Goal: Complete application form

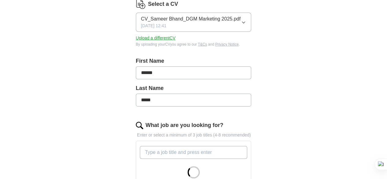
scroll to position [122, 0]
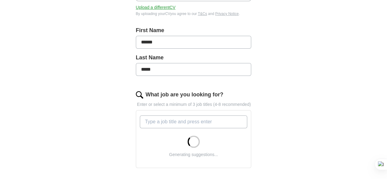
click at [146, 115] on input "What job are you looking for?" at bounding box center [194, 121] width 108 height 13
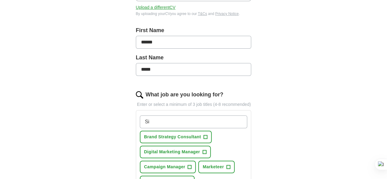
type input "S"
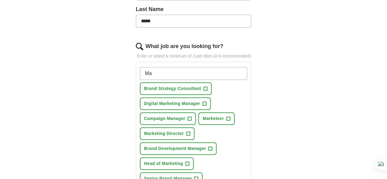
scroll to position [184, 0]
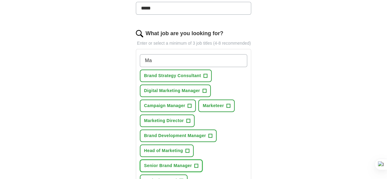
click at [152, 163] on span "Senior Brand Manager" at bounding box center [168, 166] width 48 height 6
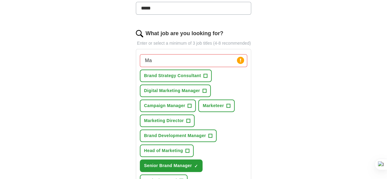
click at [173, 54] on input "Ma" at bounding box center [194, 60] width 108 height 13
type input "Marketing"
drag, startPoint x: 156, startPoint y: 53, endPoint x: 119, endPoint y: 53, distance: 37.7
click at [119, 53] on div "Let ApplyIQ do the hard work of searching and applying for jobs. Just tell us w…" at bounding box center [193, 135] width 157 height 532
click at [178, 118] on span "Marketing Director" at bounding box center [164, 121] width 40 height 6
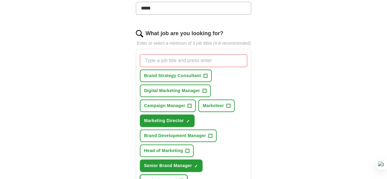
click at [177, 178] on span "Marketing Lead" at bounding box center [160, 181] width 33 height 6
click at [152, 88] on span "Digital Marketing Manager" at bounding box center [172, 91] width 56 height 6
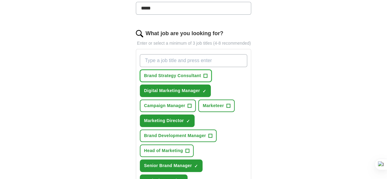
drag, startPoint x: 160, startPoint y: 69, endPoint x: 190, endPoint y: 73, distance: 30.5
click at [160, 73] on span "Brand Strategy Consultant" at bounding box center [172, 76] width 57 height 6
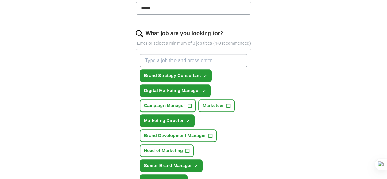
click at [186, 103] on span "Campaign Manager" at bounding box center [164, 106] width 41 height 6
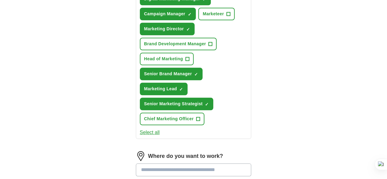
click at [178, 164] on input at bounding box center [194, 170] width 116 height 13
type input "******"
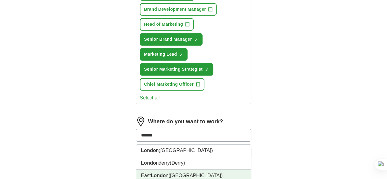
scroll to position [337, 0]
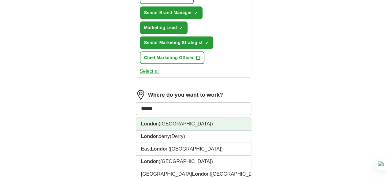
click at [141, 121] on strong "Londo" at bounding box center [148, 123] width 15 height 5
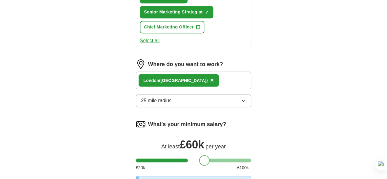
drag, startPoint x: 131, startPoint y: 107, endPoint x: 194, endPoint y: 109, distance: 63.4
click at [199, 155] on div at bounding box center [204, 160] width 10 height 10
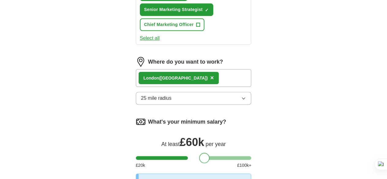
scroll to position [429, 0]
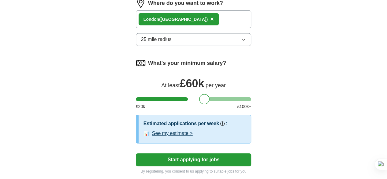
click at [164, 130] on button "See my estimate >" at bounding box center [172, 133] width 41 height 7
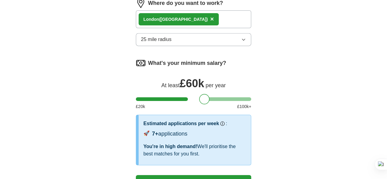
click at [204, 175] on button "Start applying for jobs" at bounding box center [194, 181] width 116 height 13
select select "**"
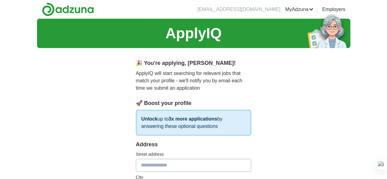
scroll to position [61, 0]
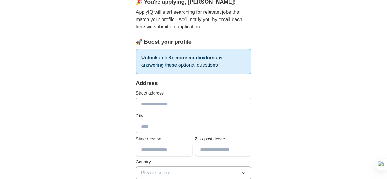
click at [141, 107] on input "text" at bounding box center [194, 104] width 116 height 13
type input "**********"
type input "******"
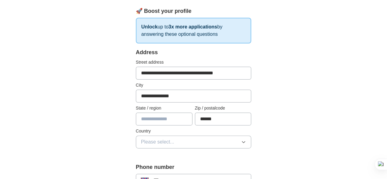
scroll to position [153, 0]
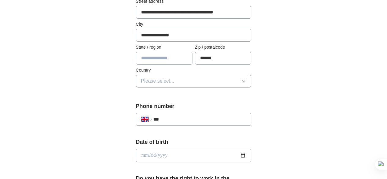
click at [153, 78] on span "Please select..." at bounding box center [157, 80] width 33 height 7
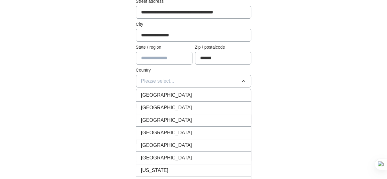
click at [153, 96] on span "[GEOGRAPHIC_DATA]" at bounding box center [166, 95] width 51 height 7
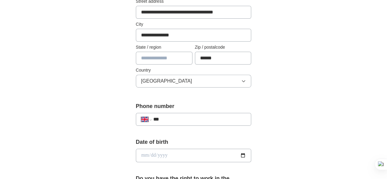
click at [301, 97] on div "**********" at bounding box center [194, 152] width 314 height 573
click at [183, 116] on input "***" at bounding box center [199, 119] width 93 height 7
type input "**********"
click at [115, 136] on div "**********" at bounding box center [193, 169] width 157 height 539
click at [136, 154] on input "date" at bounding box center [194, 155] width 116 height 13
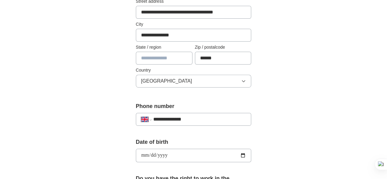
type input "**********"
click at [272, 121] on div "**********" at bounding box center [193, 169] width 157 height 539
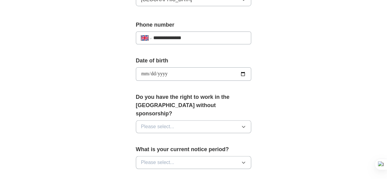
scroll to position [245, 0]
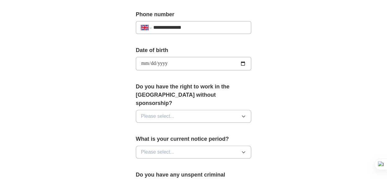
click at [232, 110] on button "Please select..." at bounding box center [194, 116] width 116 height 13
click at [155, 127] on div "Yes" at bounding box center [193, 130] width 105 height 7
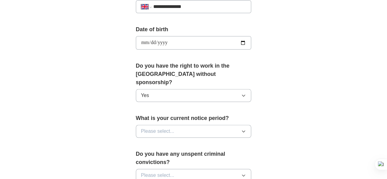
scroll to position [276, 0]
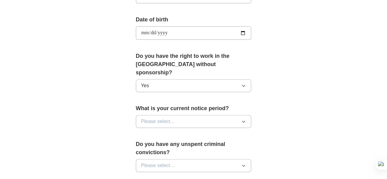
click at [194, 115] on button "Please select..." at bounding box center [194, 121] width 116 height 13
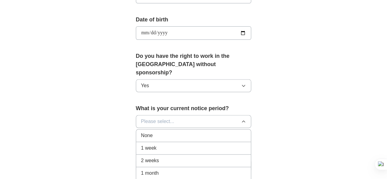
click at [153, 132] on div "None" at bounding box center [193, 135] width 105 height 7
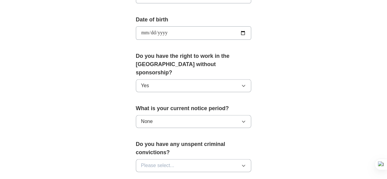
click at [83, 109] on div "**********" at bounding box center [194, 29] width 314 height 573
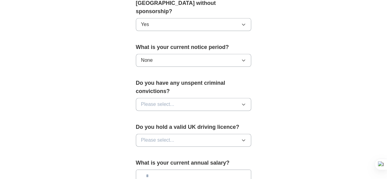
click at [209, 98] on button "Please select..." at bounding box center [194, 104] width 116 height 13
click at [147, 127] on div "No" at bounding box center [193, 130] width 105 height 7
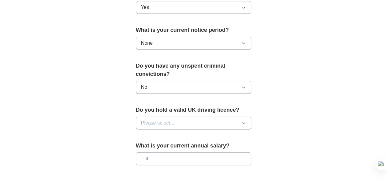
scroll to position [367, 0]
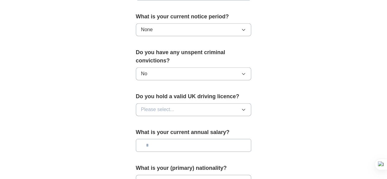
click at [218, 103] on button "Please select..." at bounding box center [194, 109] width 116 height 13
click at [148, 133] on div "No" at bounding box center [193, 136] width 105 height 7
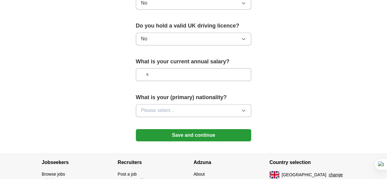
scroll to position [429, 0]
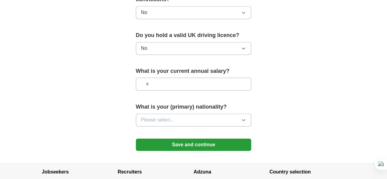
click at [149, 78] on input "text" at bounding box center [194, 84] width 116 height 13
click at [186, 114] on button "Please select..." at bounding box center [194, 120] width 116 height 13
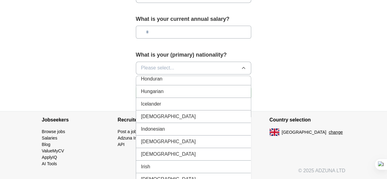
scroll to position [980, 0]
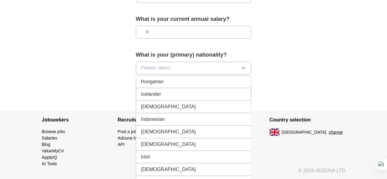
click at [143, 103] on div "[DEMOGRAPHIC_DATA]" at bounding box center [193, 106] width 105 height 7
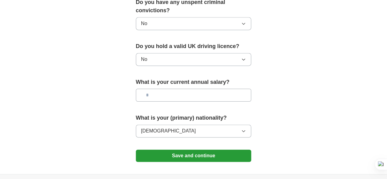
scroll to position [431, 0]
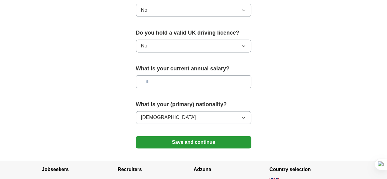
click at [194, 136] on button "Save and continue" at bounding box center [194, 142] width 116 height 12
